Goal: Task Accomplishment & Management: Complete application form

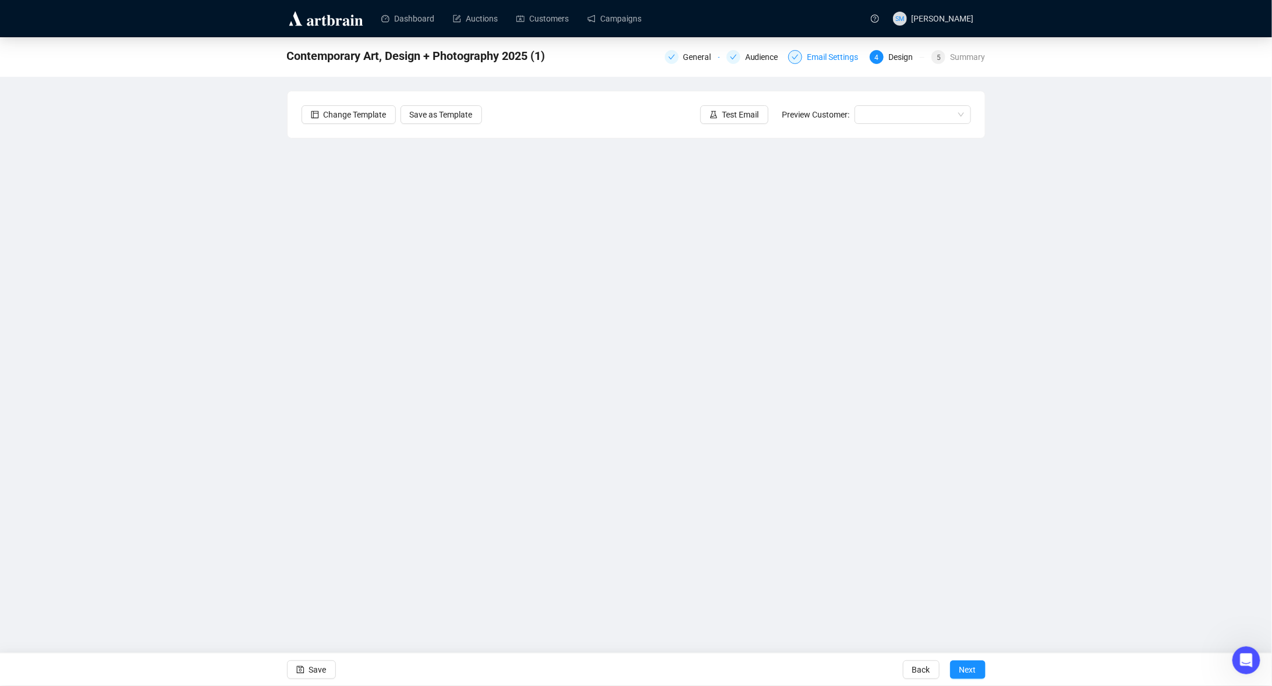
click at [833, 52] on div "Email Settings" at bounding box center [836, 57] width 58 height 14
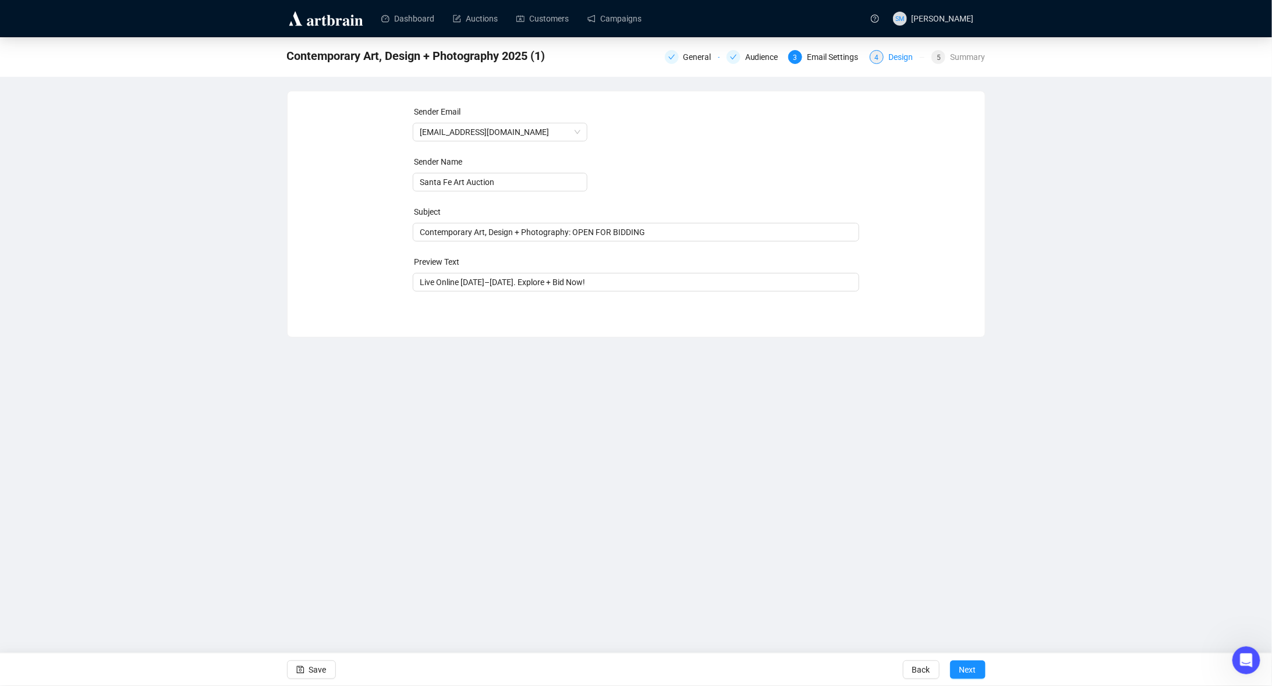
click at [903, 56] on div "Design" at bounding box center [903, 57] width 31 height 14
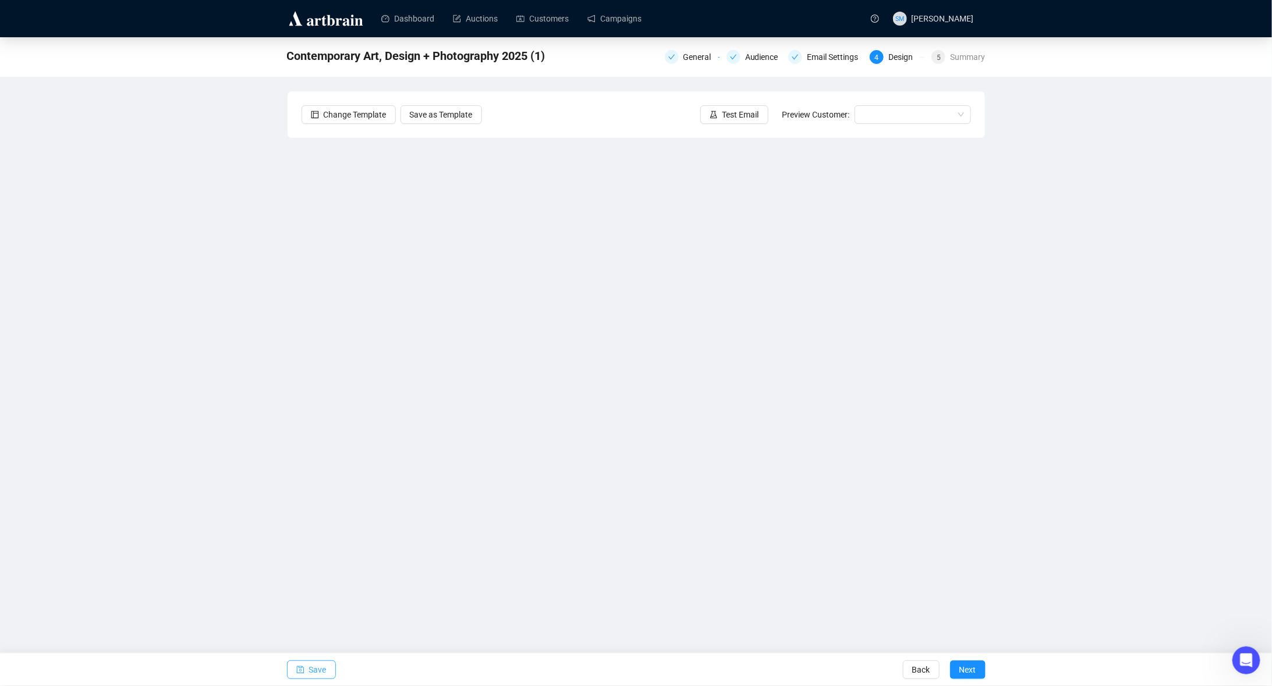
click at [317, 669] on span "Save" at bounding box center [317, 670] width 17 height 33
click at [310, 668] on span "Save" at bounding box center [317, 670] width 17 height 33
click at [971, 667] on span "Next" at bounding box center [967, 670] width 17 height 33
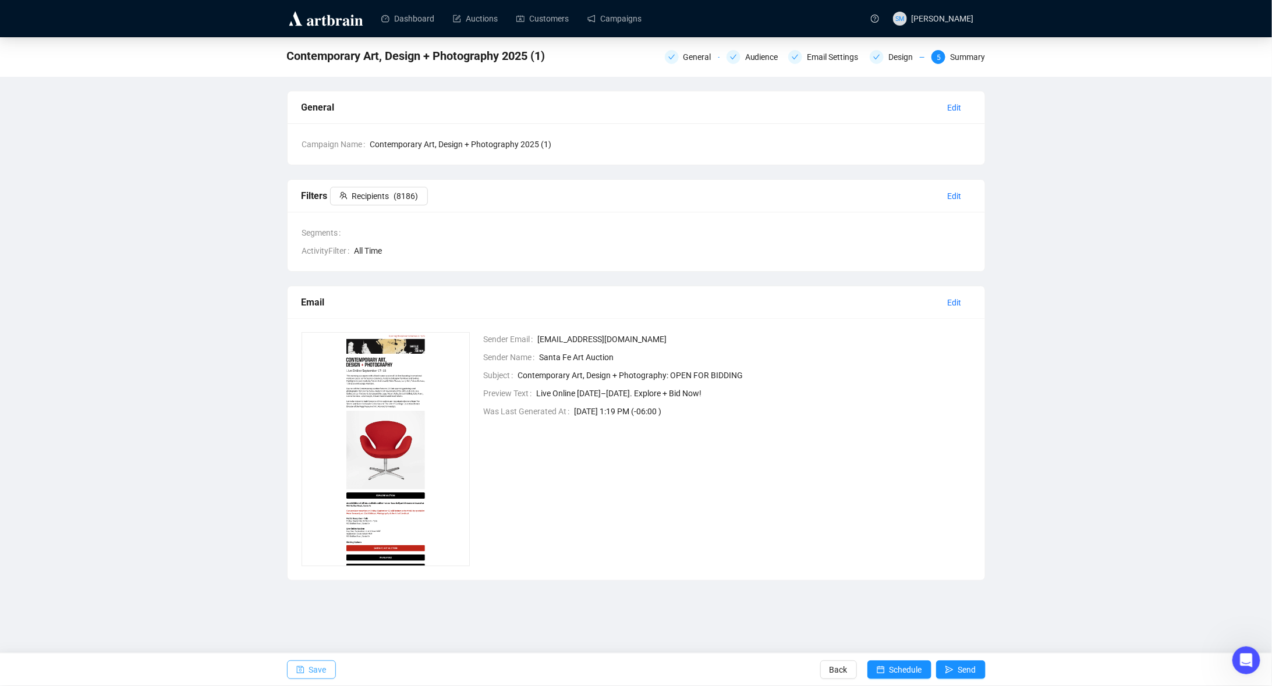
click at [321, 675] on span "Save" at bounding box center [317, 670] width 17 height 33
click at [962, 670] on span "Send" at bounding box center [967, 670] width 18 height 33
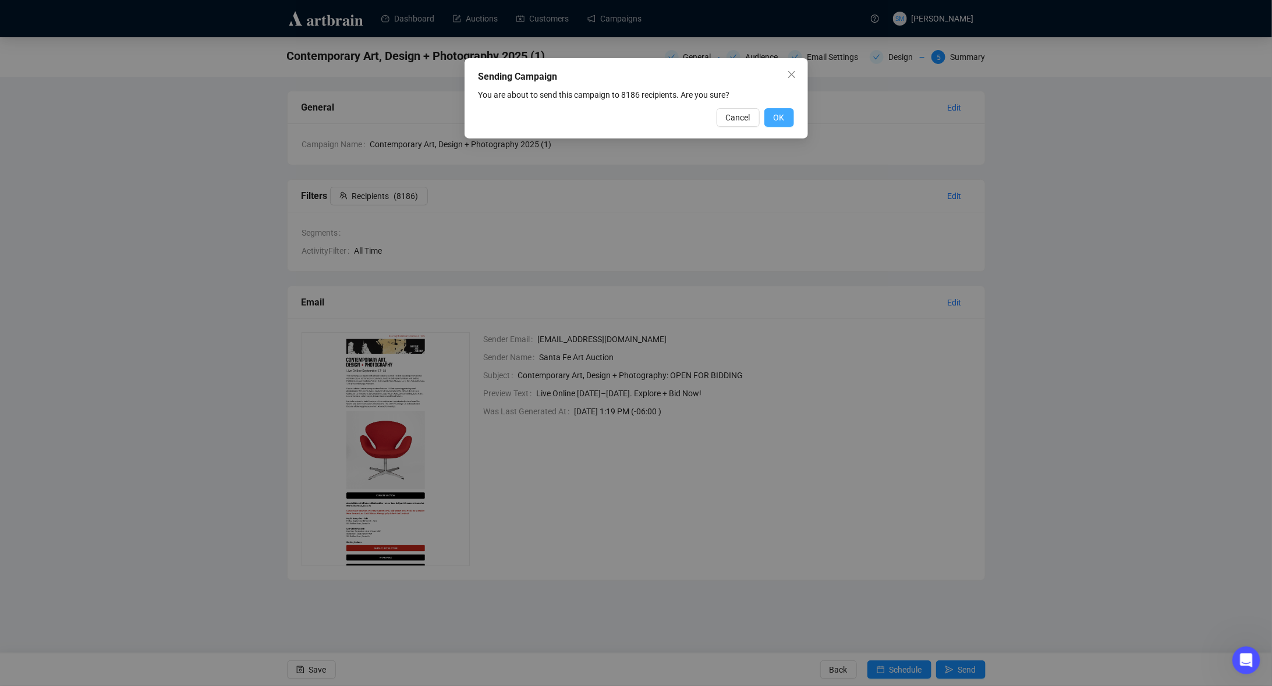
click at [779, 114] on span "OK" at bounding box center [779, 117] width 11 height 13
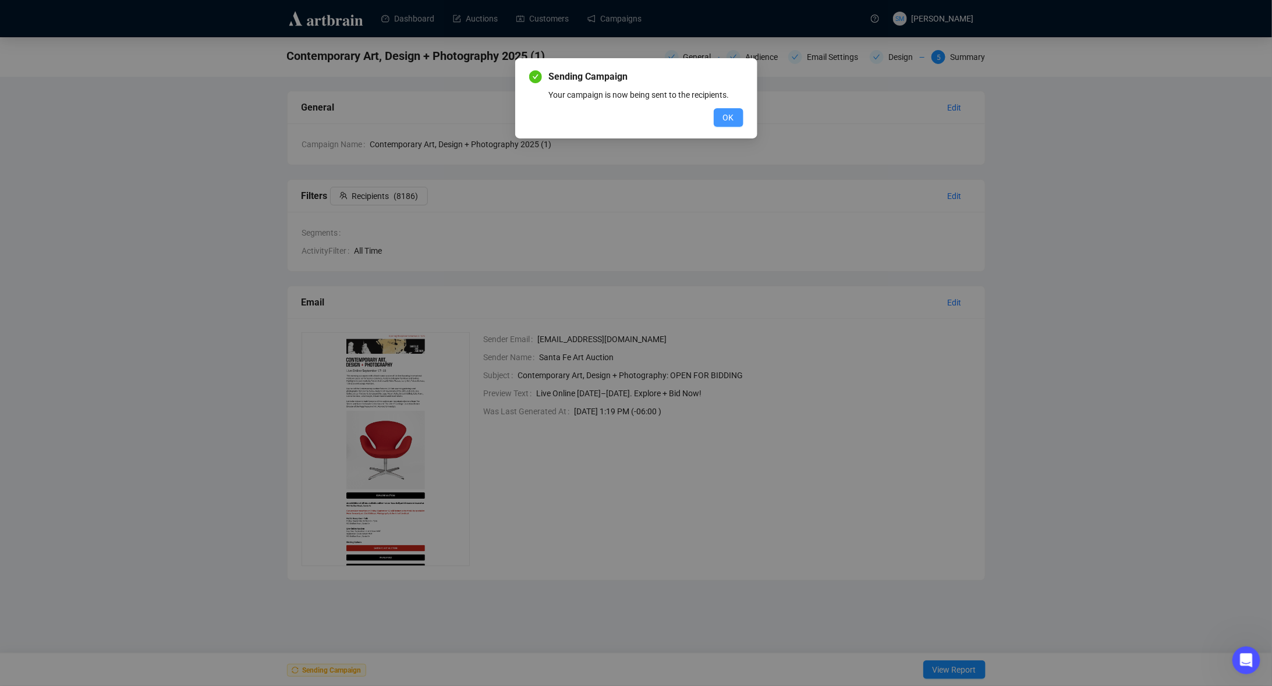
click at [732, 116] on span "OK" at bounding box center [728, 117] width 11 height 13
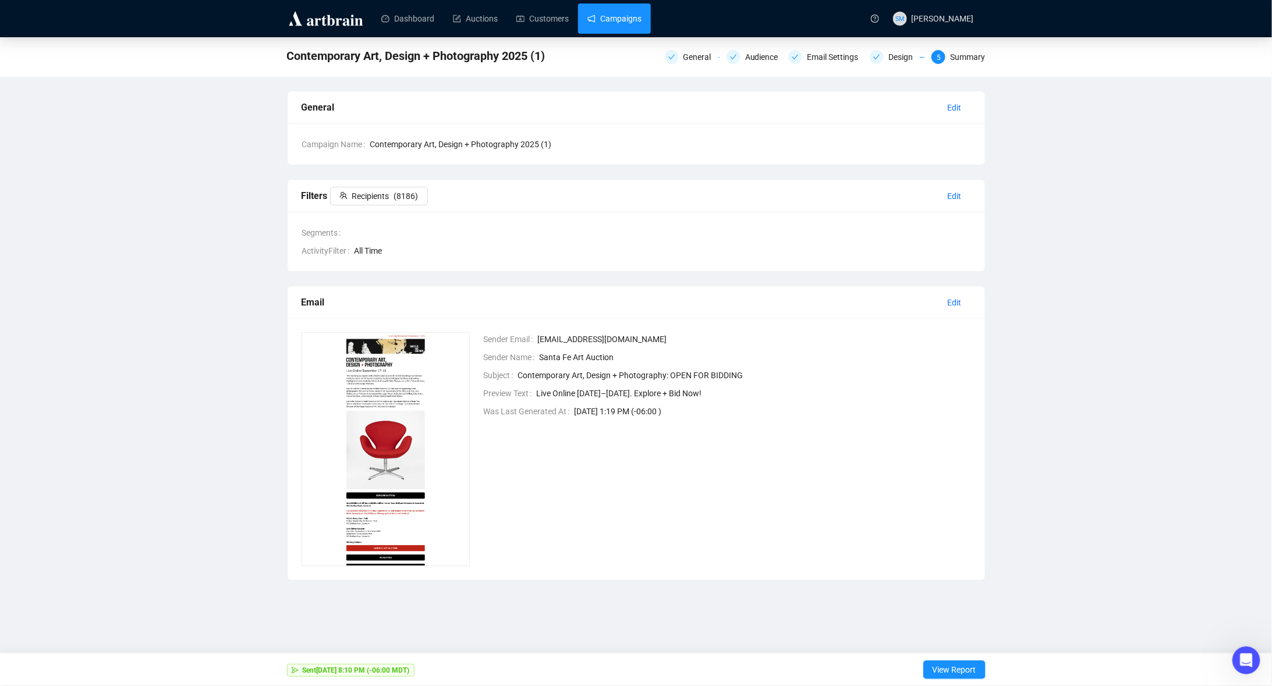
click at [625, 21] on link "Campaigns" at bounding box center [614, 18] width 54 height 30
